Goal: Information Seeking & Learning: Learn about a topic

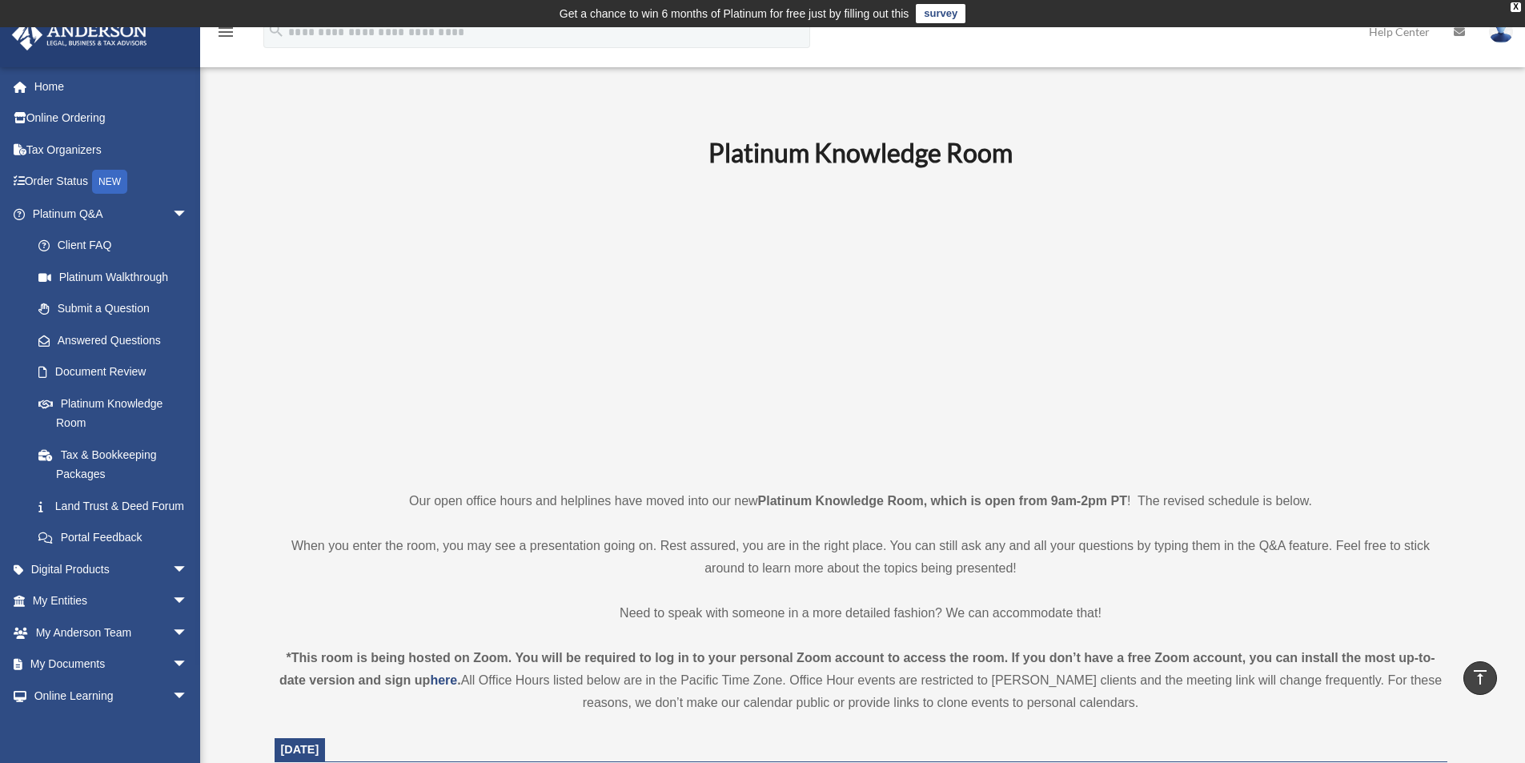
scroll to position [400, 0]
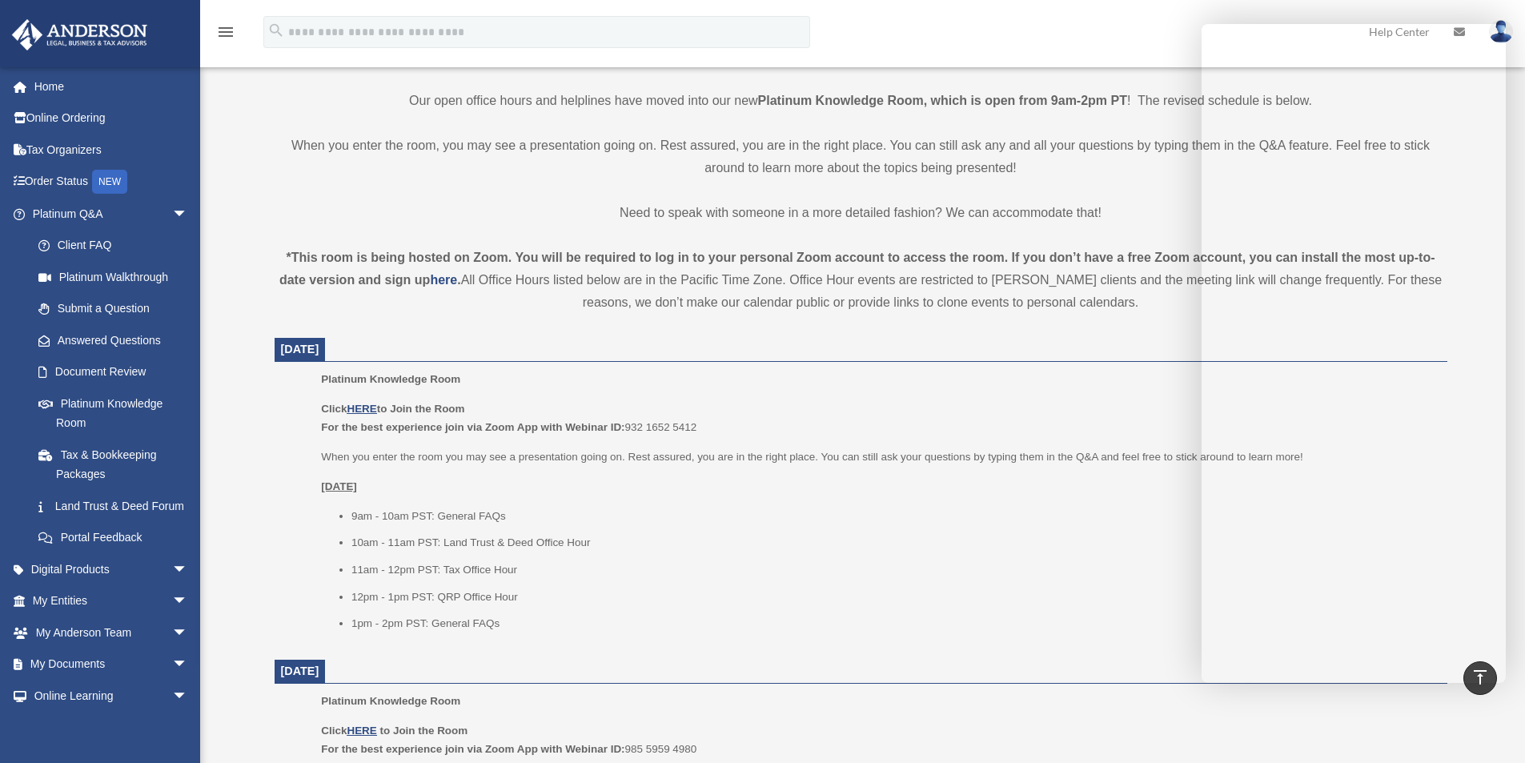
drag, startPoint x: 1019, startPoint y: 242, endPoint x: 1024, endPoint y: 235, distance: 8.7
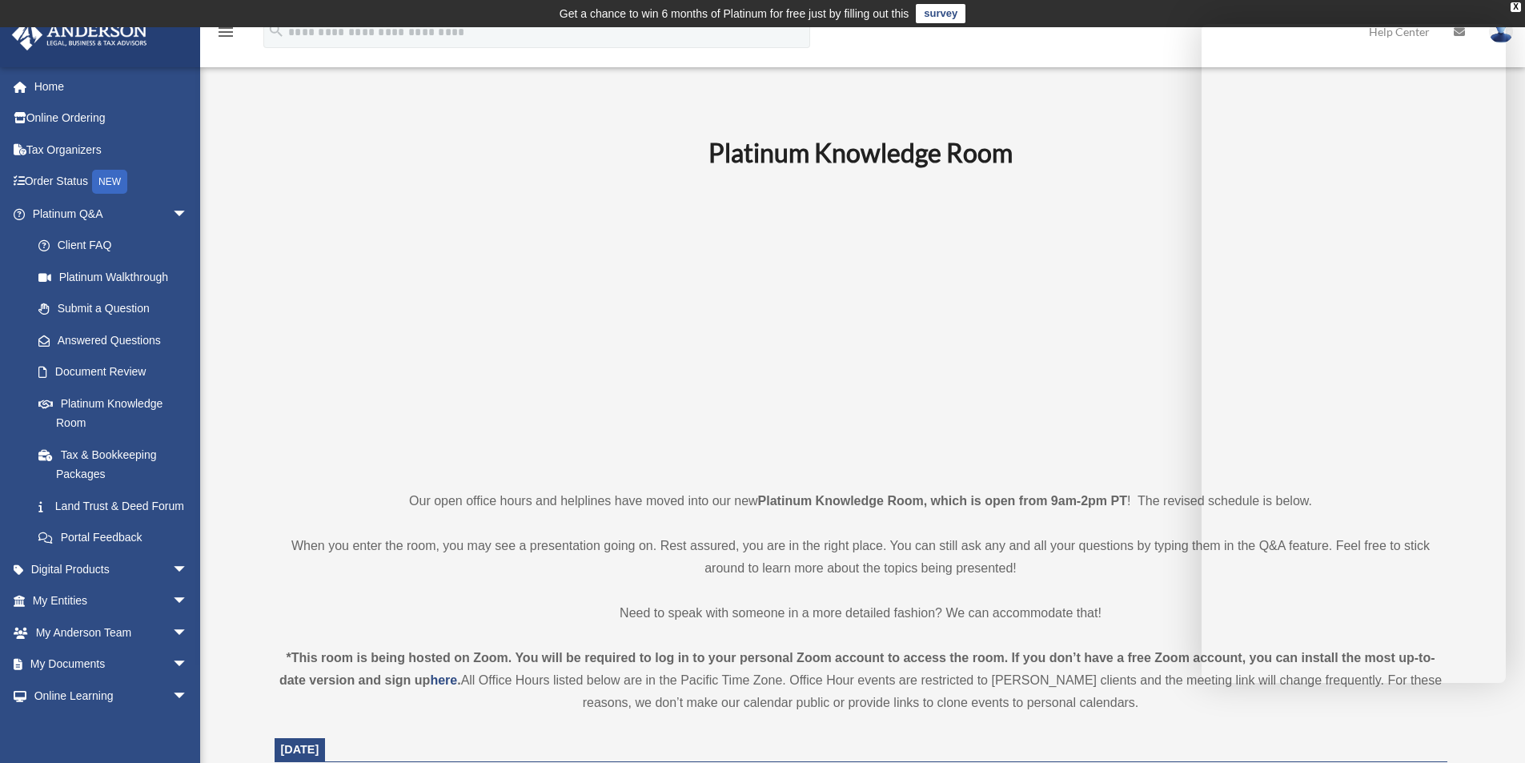
click at [1089, 40] on div "menu search Site Menu add eric.plummer5@gmail.com My Profile Reset Password Log…" at bounding box center [762, 39] width 1501 height 54
click at [88, 339] on link "Answered Questions" at bounding box center [117, 340] width 190 height 32
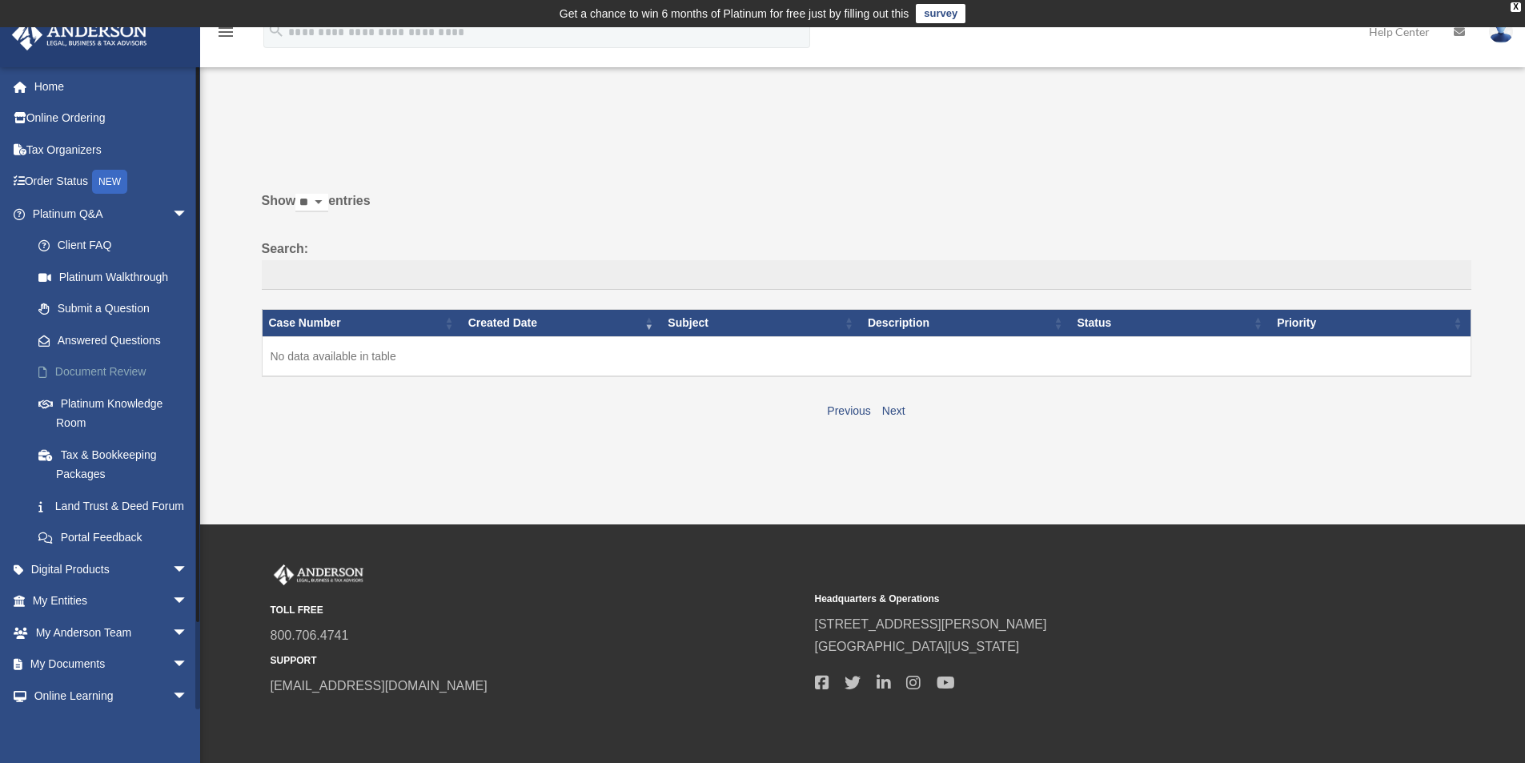
click at [80, 367] on link "Document Review" at bounding box center [117, 372] width 190 height 32
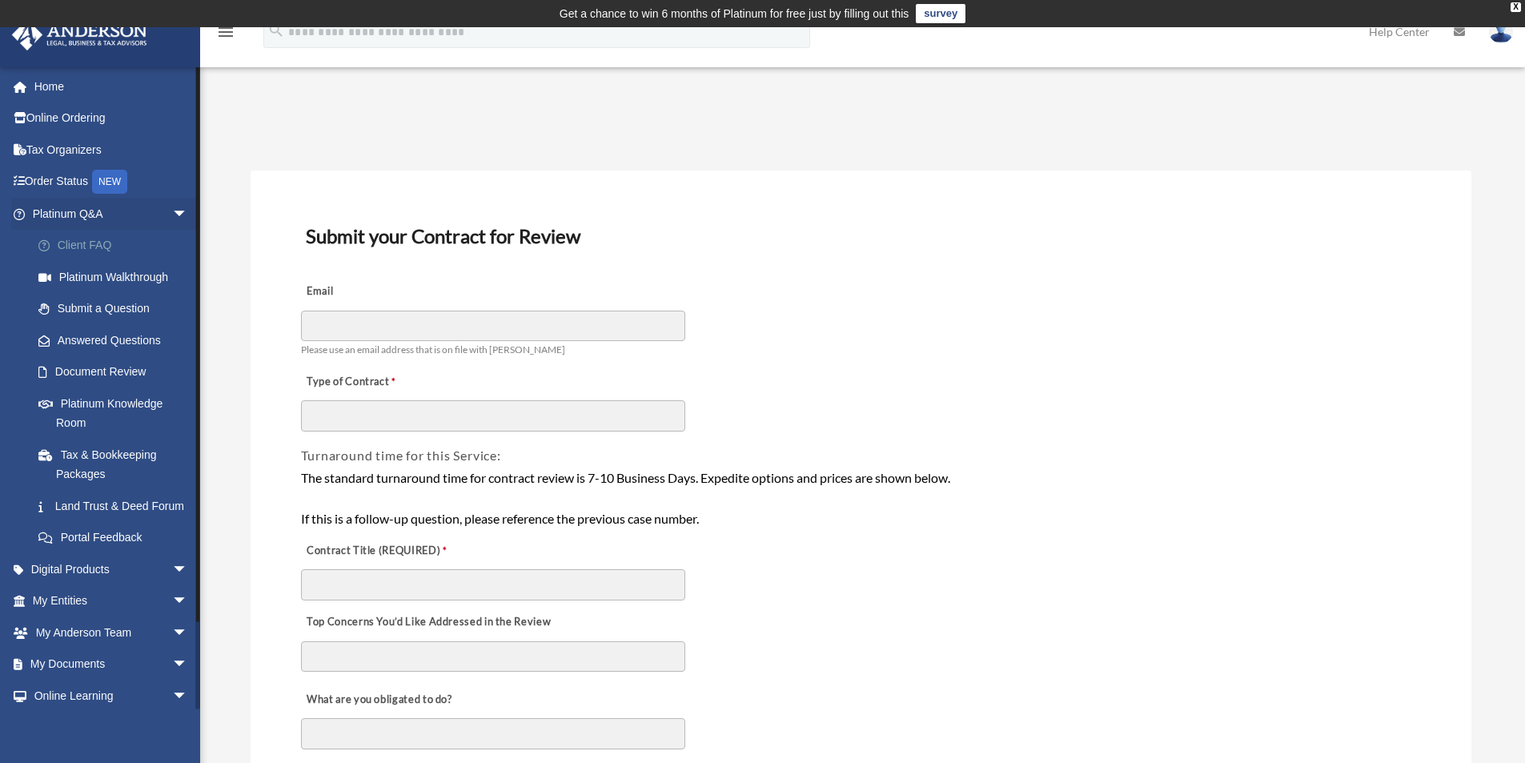
click at [79, 241] on link "Client FAQ" at bounding box center [117, 246] width 190 height 32
